Goal: Task Accomplishment & Management: Complete application form

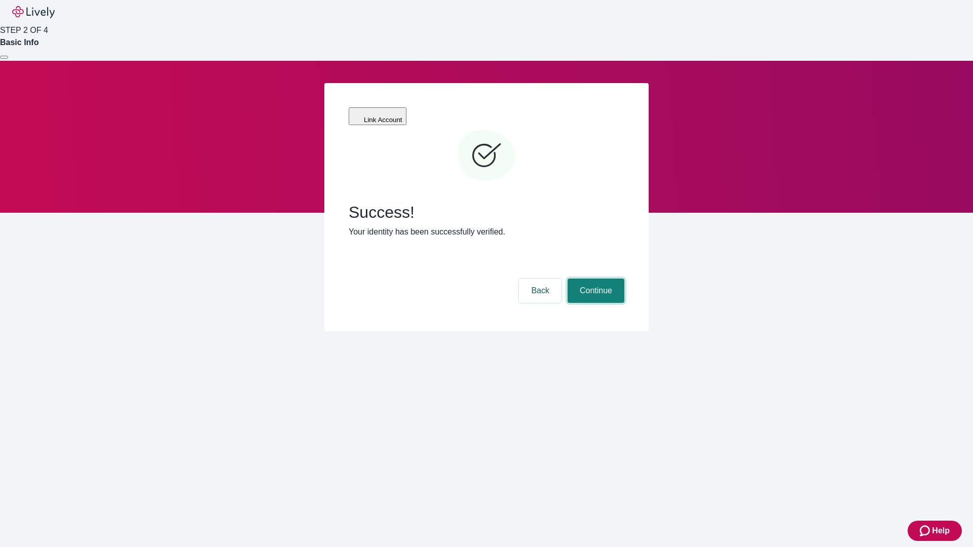
click at [595, 279] on button "Continue" at bounding box center [596, 291] width 57 height 24
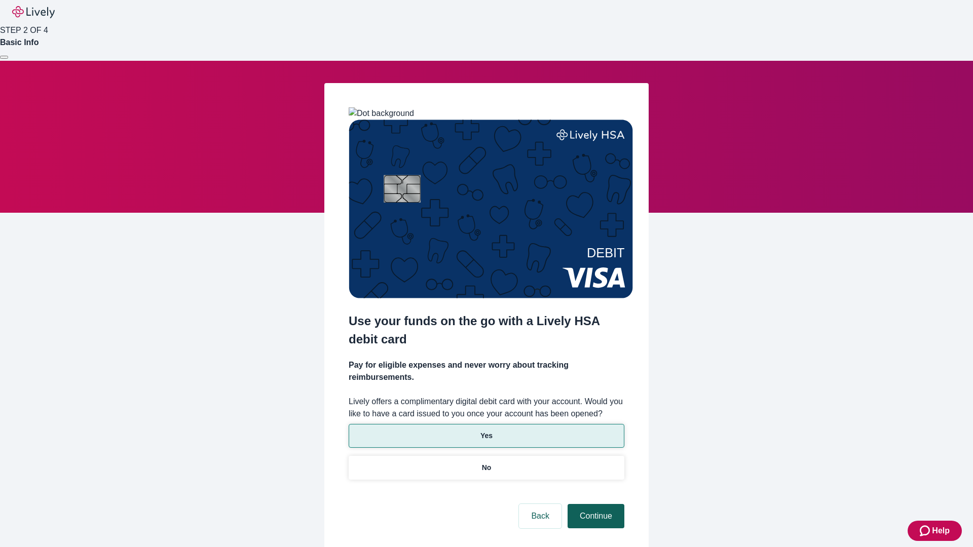
click at [486, 463] on p "No" at bounding box center [487, 468] width 10 height 11
click at [595, 504] on button "Continue" at bounding box center [596, 516] width 57 height 24
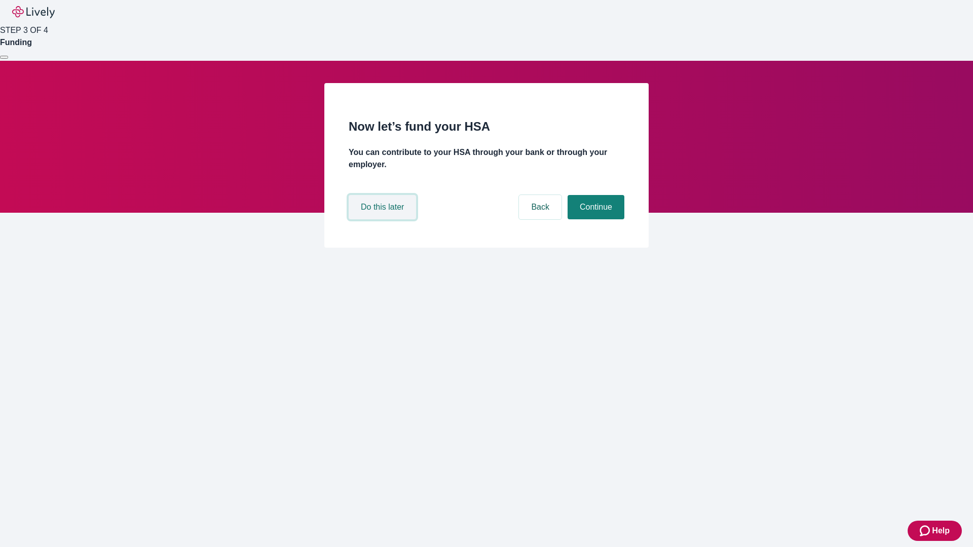
click at [384, 219] on button "Do this later" at bounding box center [382, 207] width 67 height 24
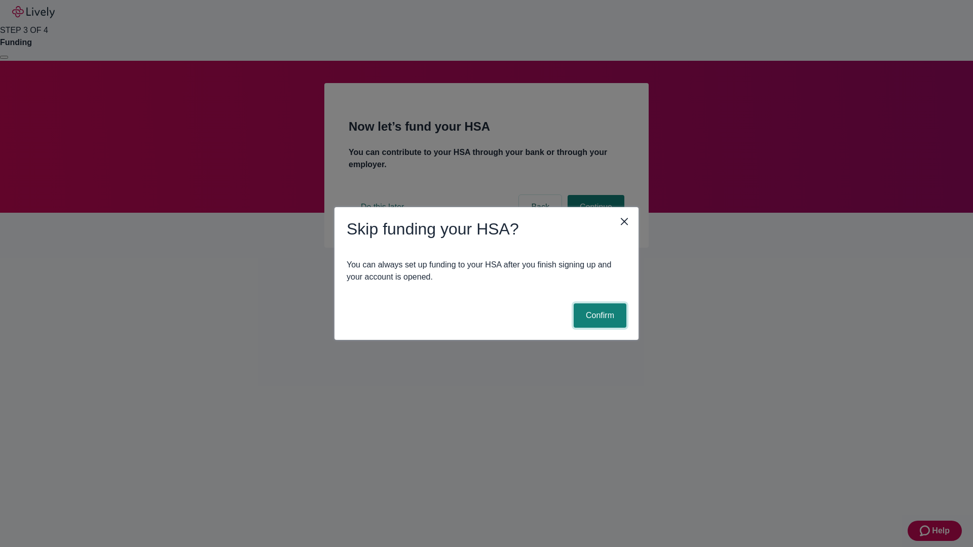
click at [599, 316] on button "Confirm" at bounding box center [600, 316] width 53 height 24
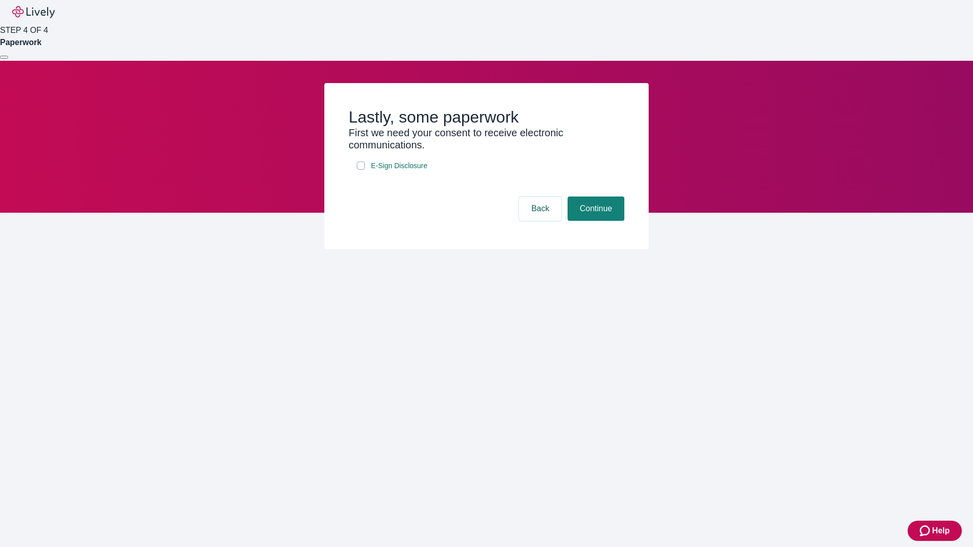
click at [361, 170] on input "E-Sign Disclosure" at bounding box center [361, 166] width 8 height 8
checkbox input "true"
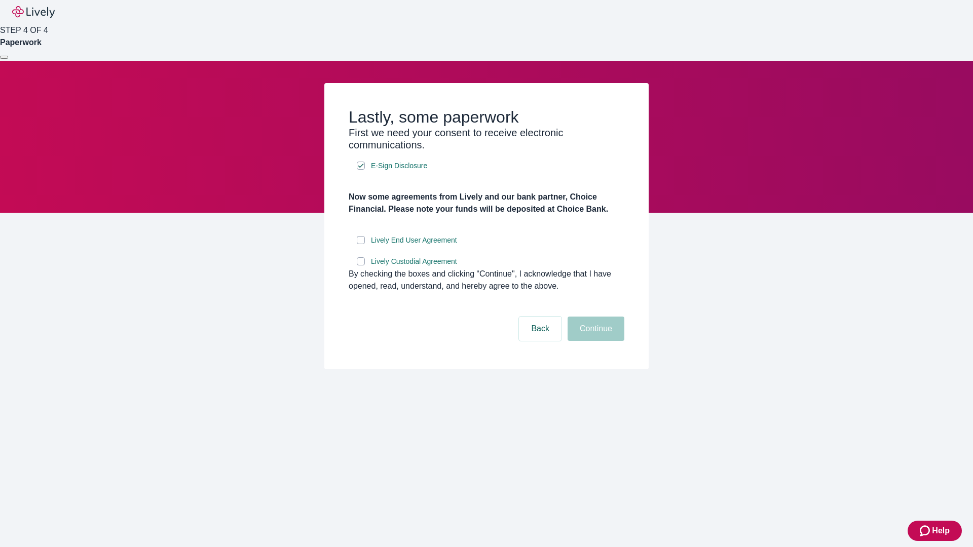
click at [361, 244] on input "Lively End User Agreement" at bounding box center [361, 240] width 8 height 8
checkbox input "true"
click at [361, 266] on input "Lively Custodial Agreement" at bounding box center [361, 262] width 8 height 8
checkbox input "true"
click at [595, 341] on button "Continue" at bounding box center [596, 329] width 57 height 24
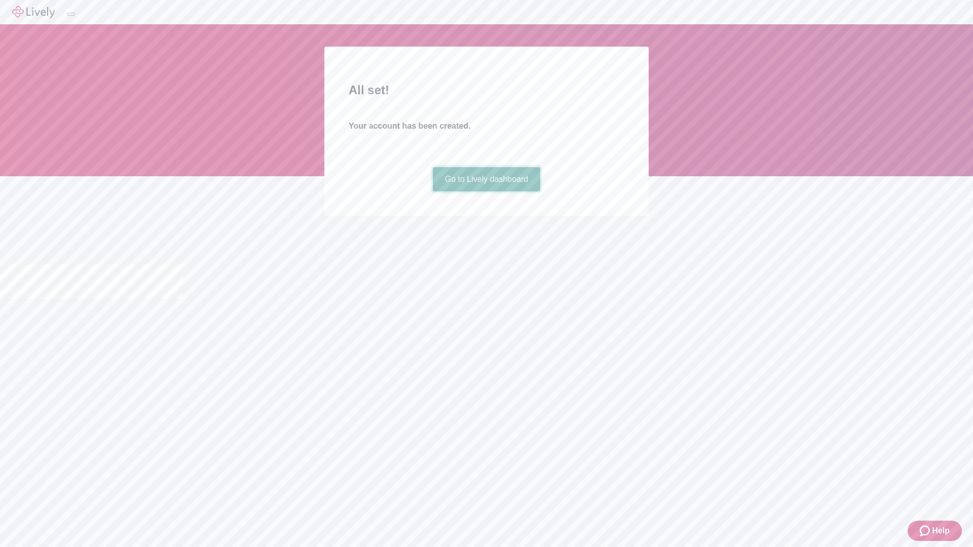
click at [486, 192] on link "Go to Lively dashboard" at bounding box center [487, 179] width 108 height 24
